Goal: Task Accomplishment & Management: Use online tool/utility

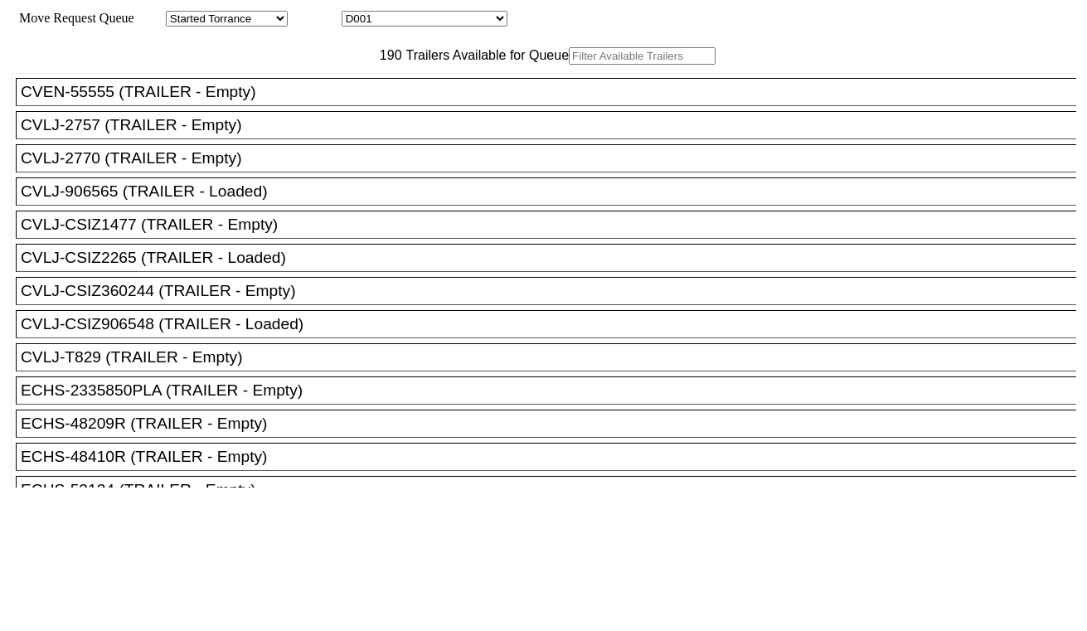
click at [569, 65] on input "text" at bounding box center [642, 55] width 147 height 17
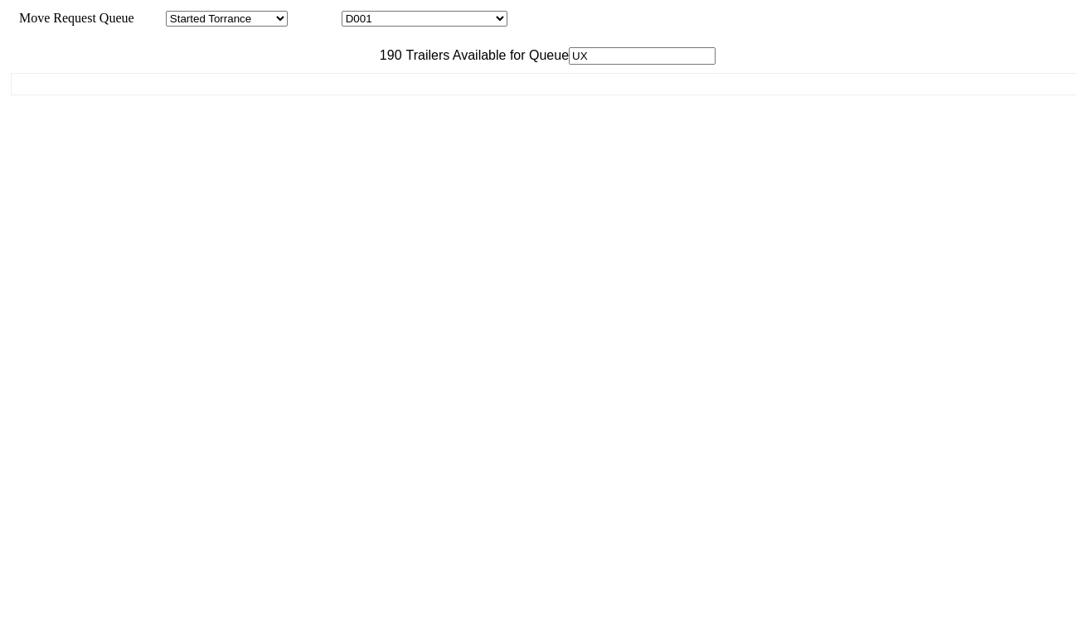
type input "U"
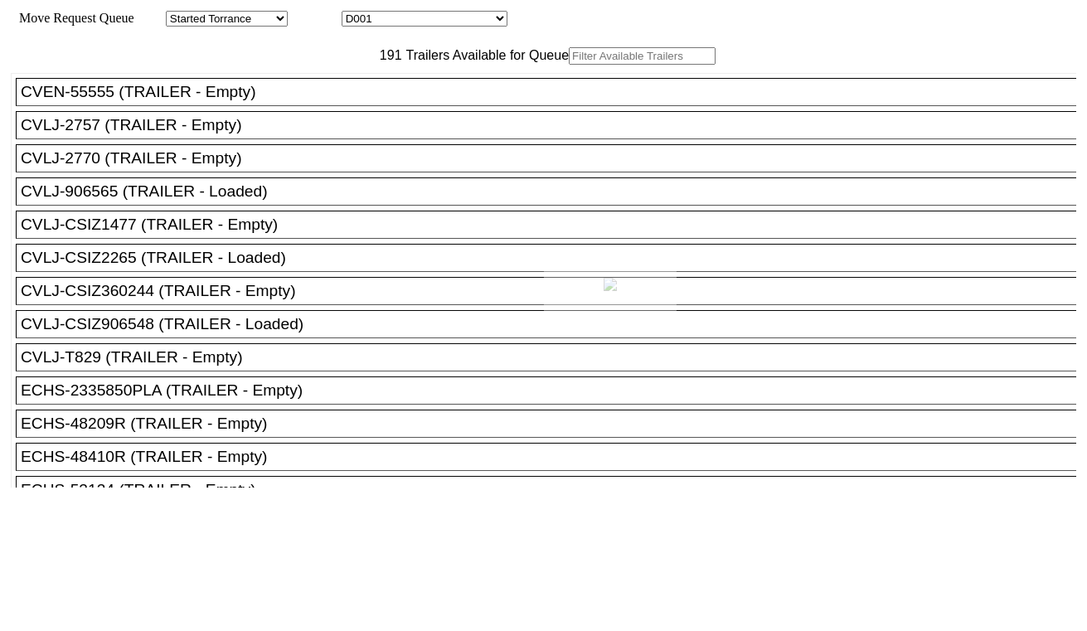
click at [321, 94] on div at bounding box center [543, 315] width 1087 height 631
click at [569, 65] on input "text" at bounding box center [642, 55] width 147 height 17
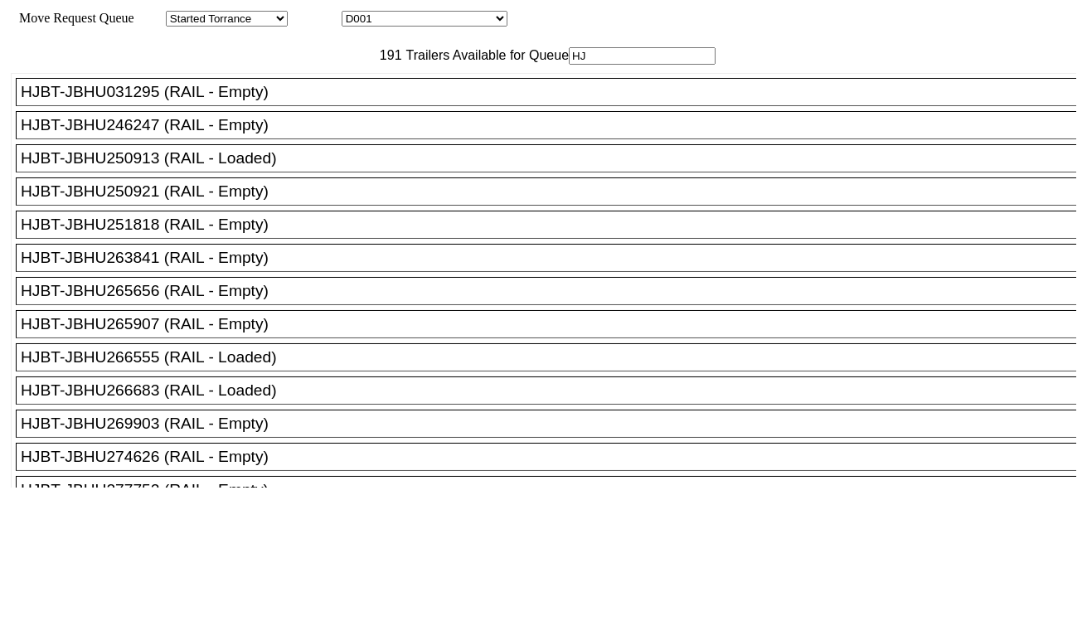
type input "HJ"
click at [264, 201] on div "HJBT-JBHU250921 (RAIL - Empty)" at bounding box center [554, 191] width 1066 height 18
